Goal: Contribute content: Add original content to the website for others to see

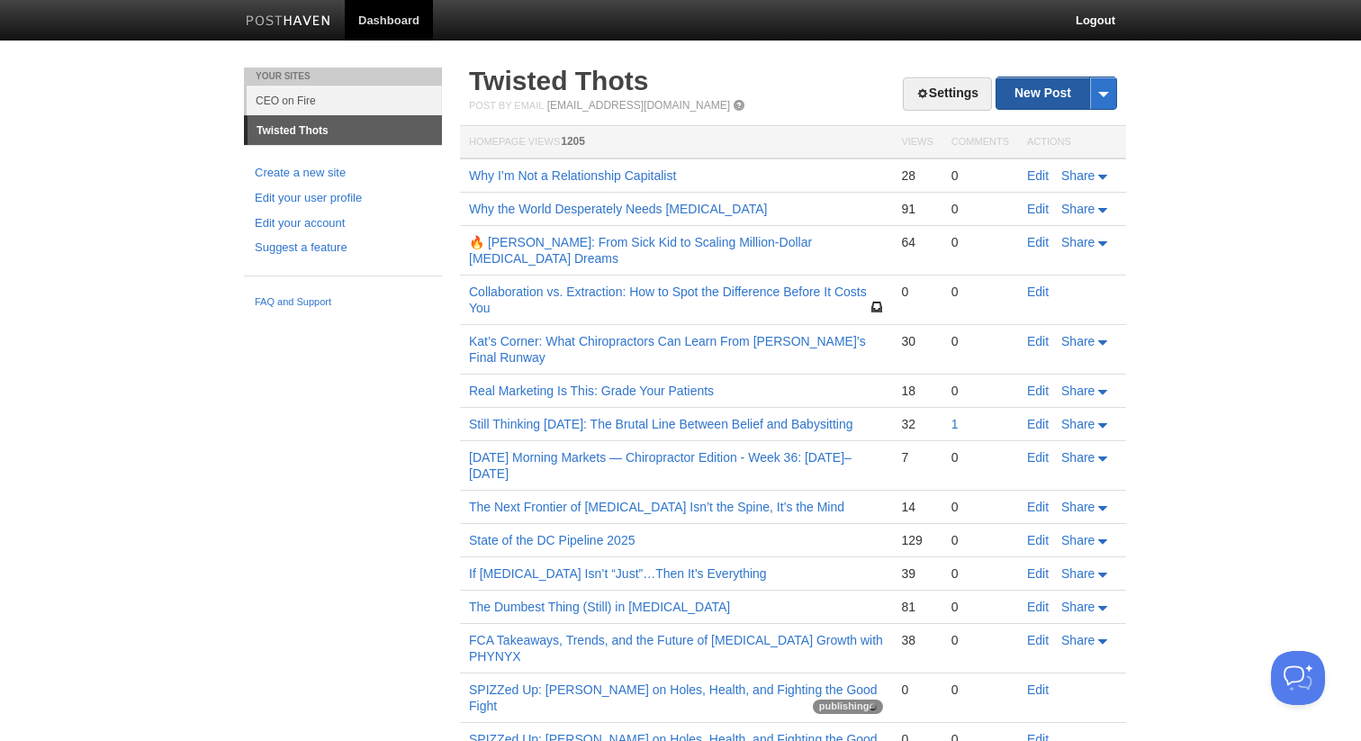
click at [1051, 95] on link "New Post" at bounding box center [1056, 92] width 120 height 31
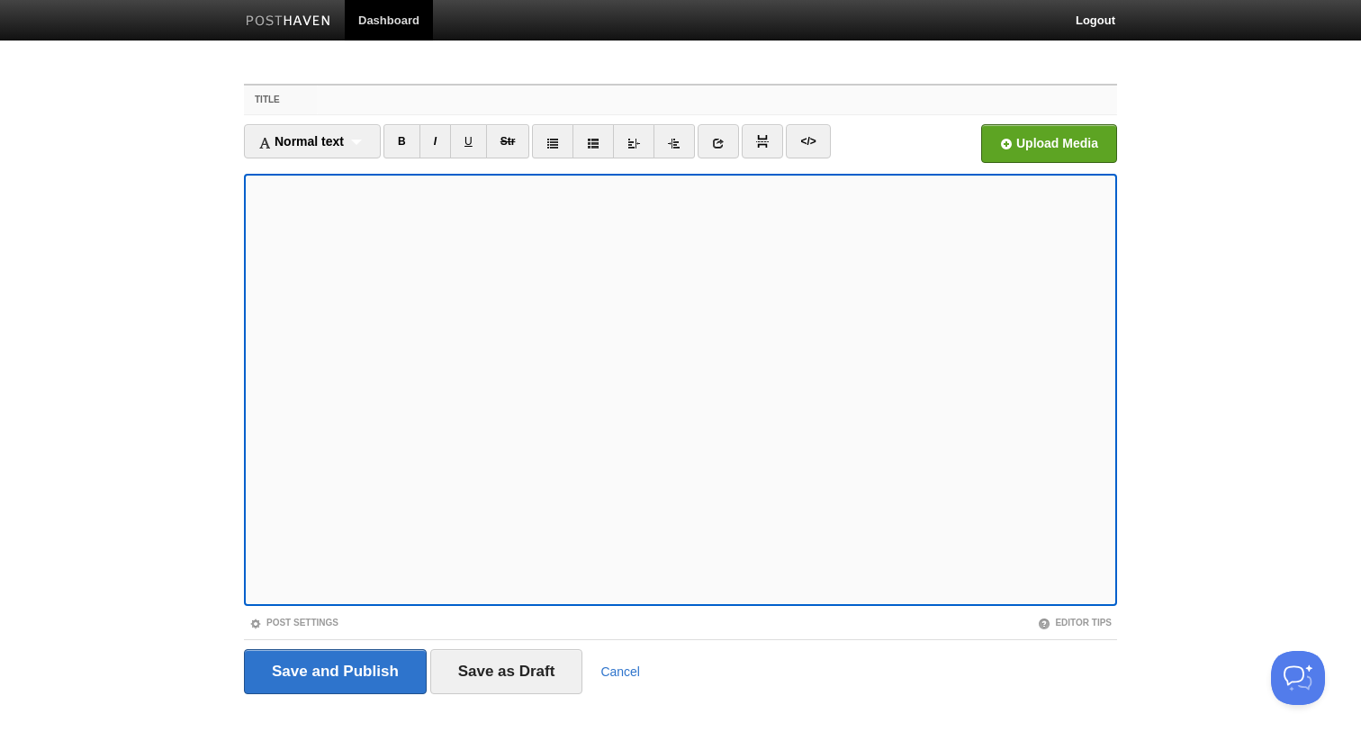
click at [345, 102] on input "Title" at bounding box center [717, 99] width 800 height 29
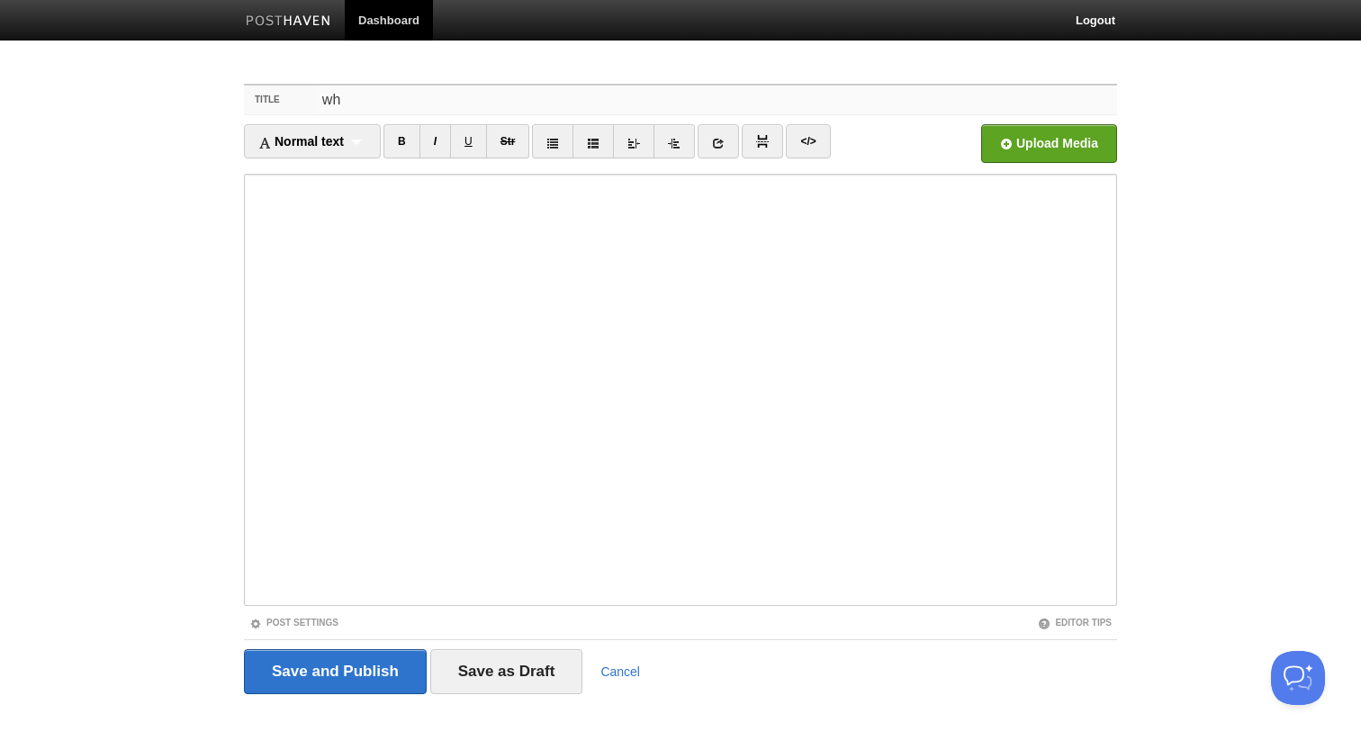
type input "w"
paste input "Don’t Fuck With My People"
click at [418, 101] on input "Why [PERSON_NAME] Don’t Fuck With My People"" at bounding box center [717, 99] width 800 height 29
click at [616, 105] on input "Why [PERSON_NAME] "Don’t Fuck With My People"" at bounding box center [717, 99] width 800 height 29
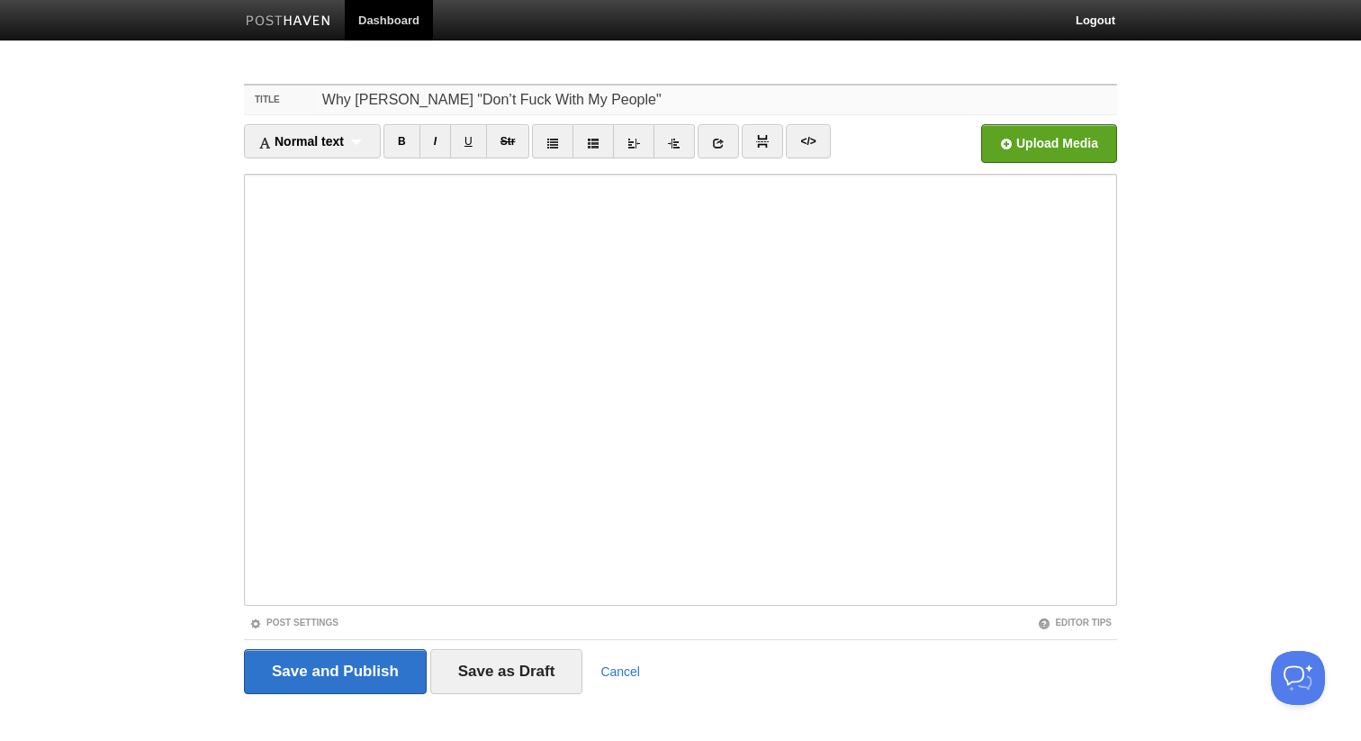
drag, startPoint x: 616, startPoint y: 105, endPoint x: 330, endPoint y: 83, distance: 286.2
click at [330, 83] on div "Title Why [PERSON_NAME] "Don’t Fuck With My People" Normal text Normal text Hea…" at bounding box center [680, 414] width 900 height 694
type input "D"
type input "T"
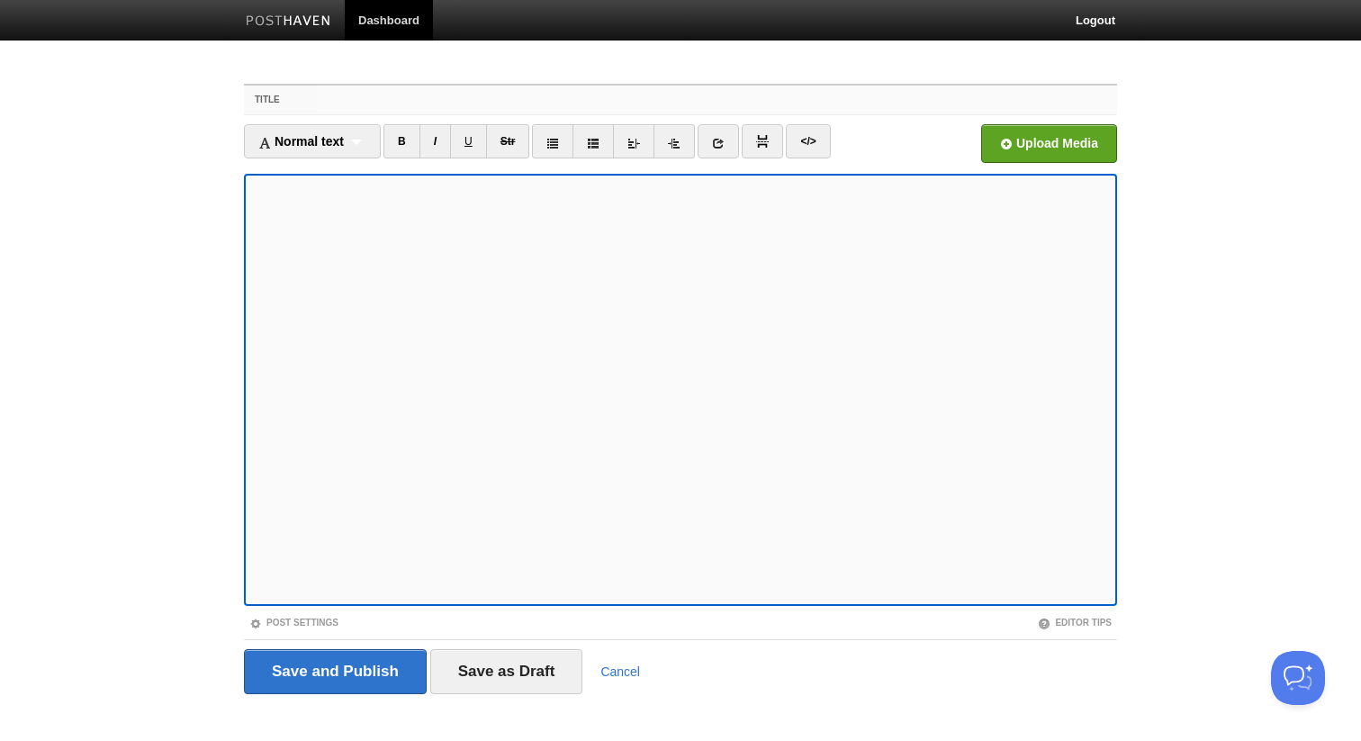
click at [374, 104] on input "Title" at bounding box center [717, 99] width 800 height 29
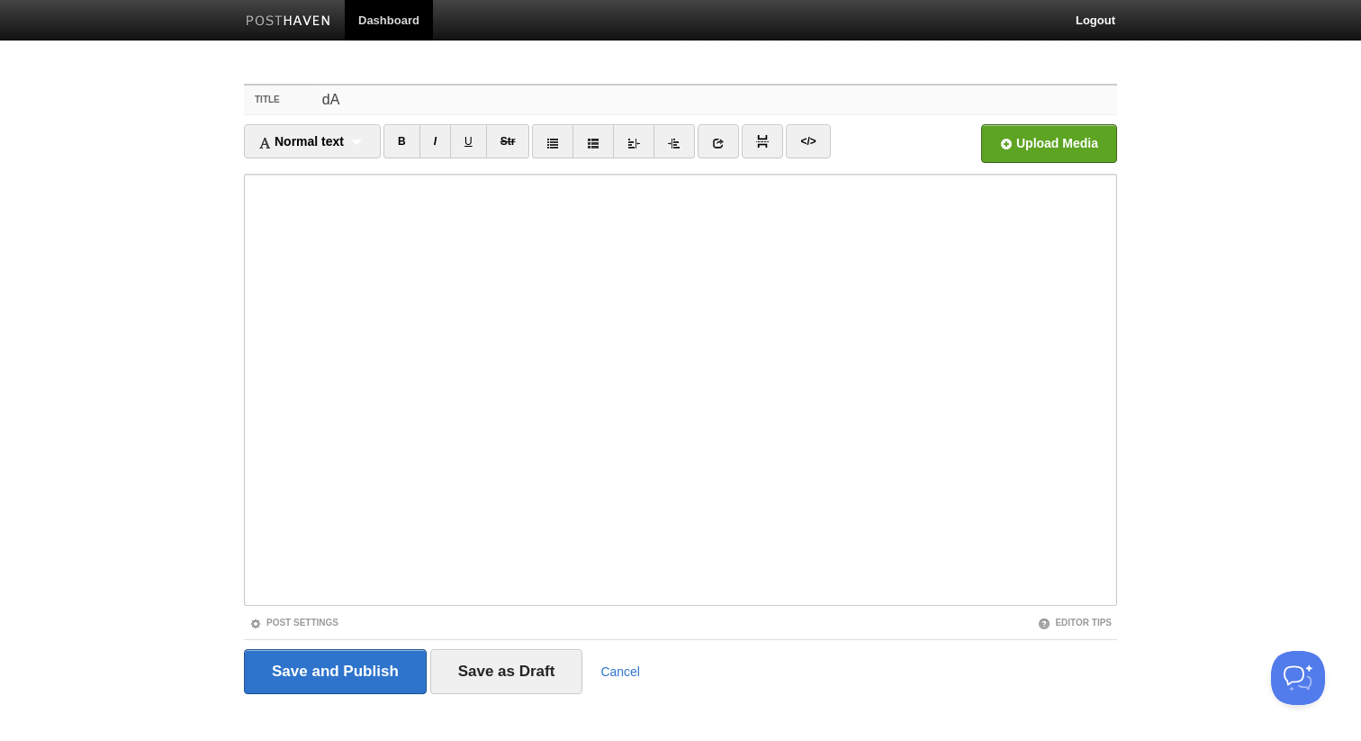
type input "d"
type input "D"
paste input "Don’t Fuck With My People"
click at [332, 93] on input "Don’t Fuck With My People" at bounding box center [717, 99] width 800 height 29
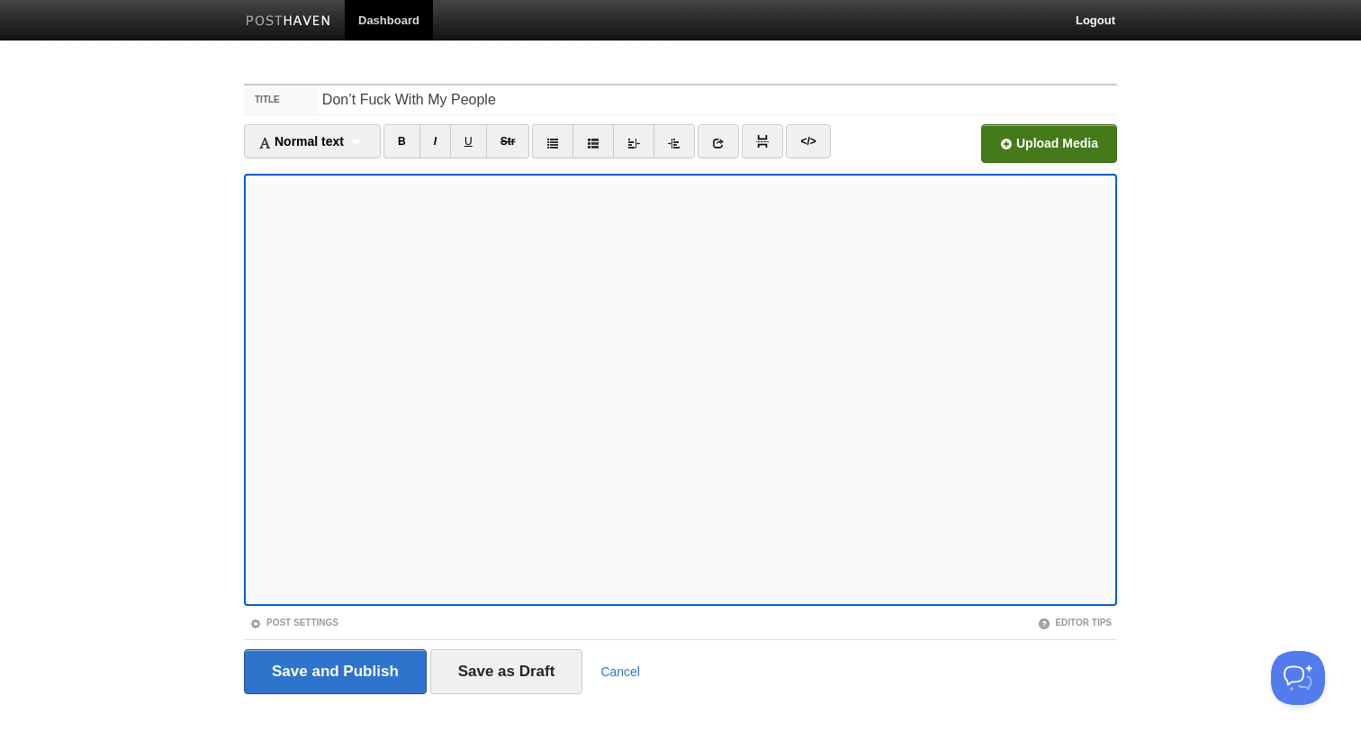
click at [1018, 139] on input "file" at bounding box center [506, 149] width 1363 height 92
click at [417, 107] on input "Don’t Fuck With My People" at bounding box center [717, 99] width 800 height 29
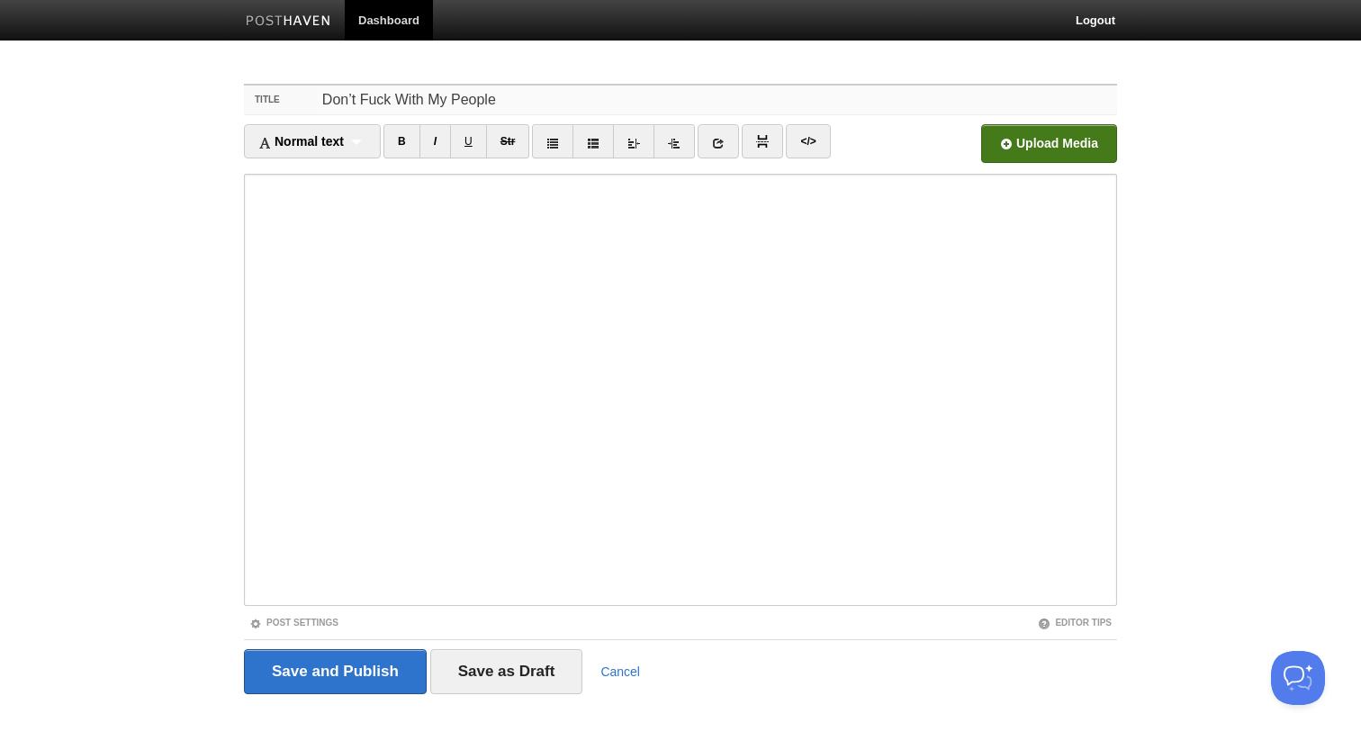
click at [417, 107] on input "Don’t Fuck With My People" at bounding box center [717, 99] width 800 height 29
type input "The King of Systems Best System Ever - Don't Fuck with My People"
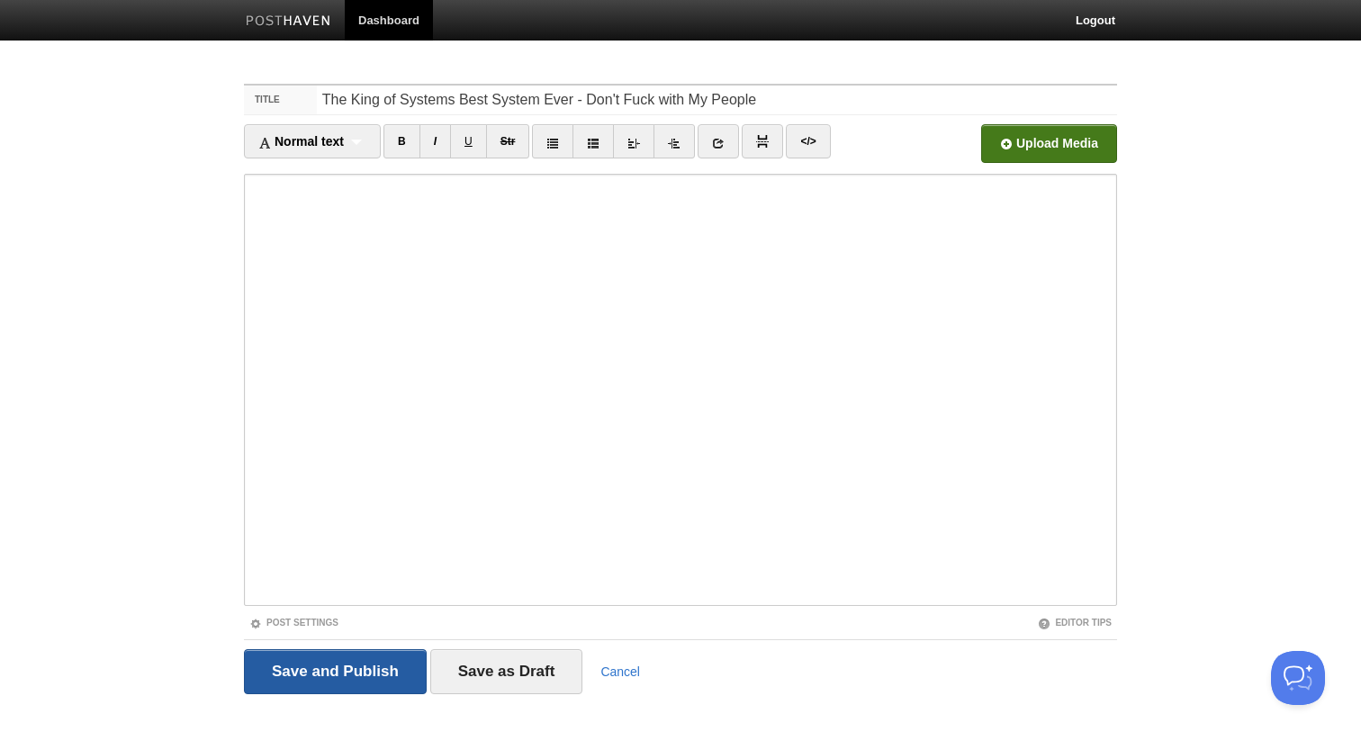
click at [378, 669] on input "Save and Publish" at bounding box center [335, 671] width 183 height 45
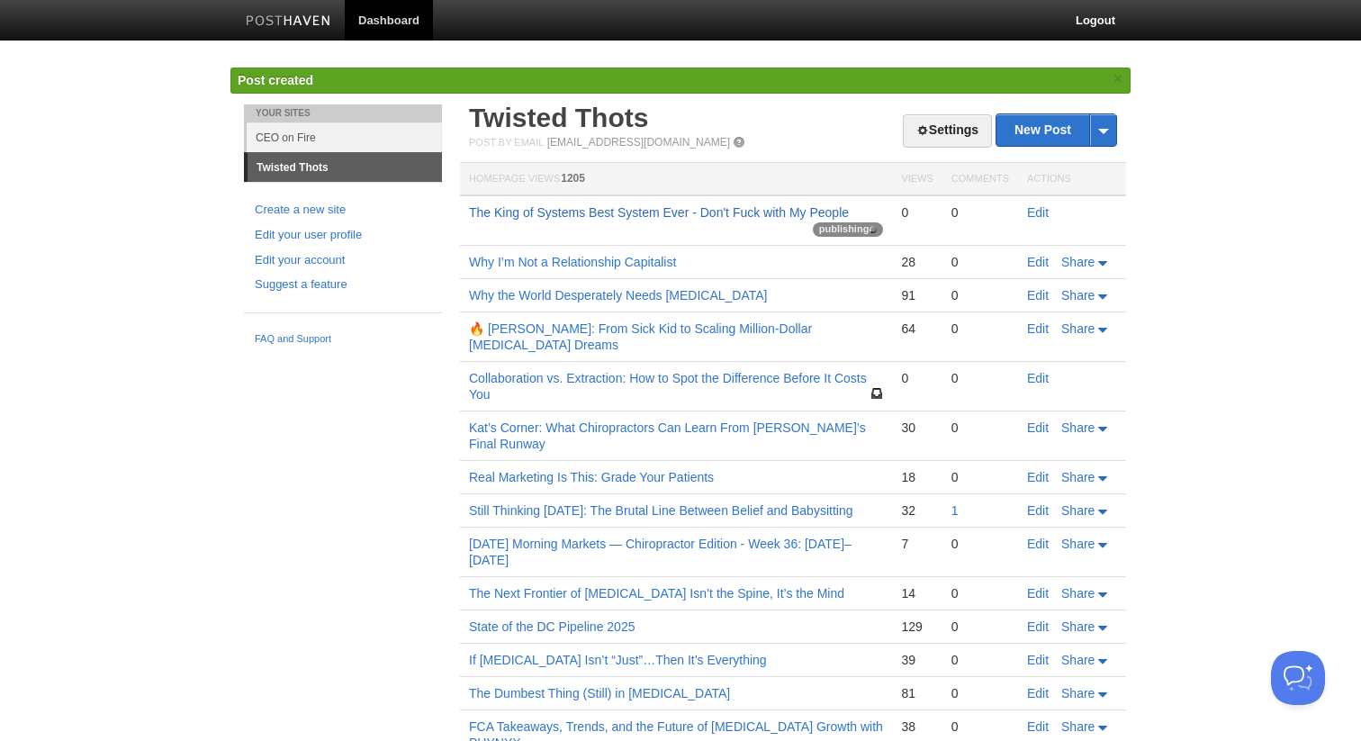
click at [552, 207] on link "The King of Systems Best System Ever - Don't Fuck with My People" at bounding box center [659, 212] width 380 height 14
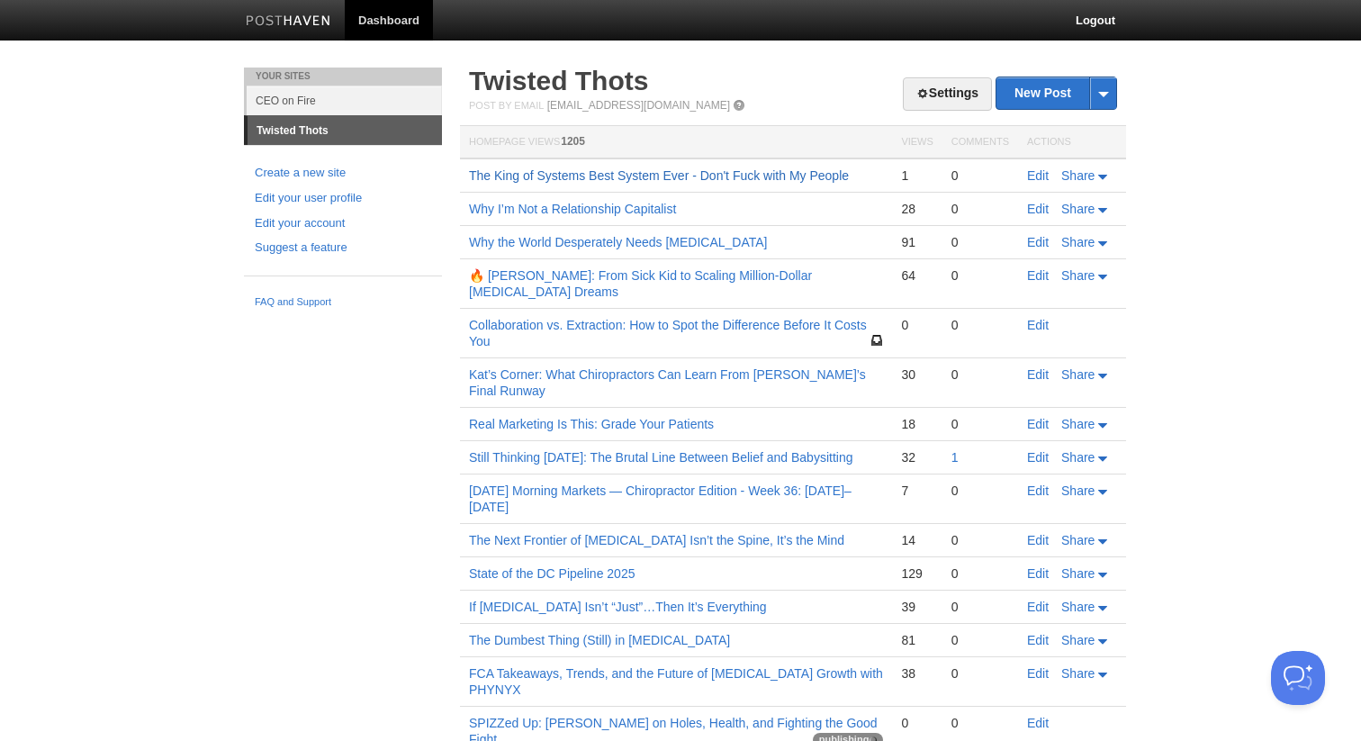
click at [724, 175] on link "The King of Systems Best System Ever - Don't Fuck with My People" at bounding box center [659, 175] width 380 height 14
click at [724, 182] on link "The King of Systems Best System Ever - Don't Fuck with My People" at bounding box center [659, 175] width 380 height 14
